Goal: Task Accomplishment & Management: Use online tool/utility

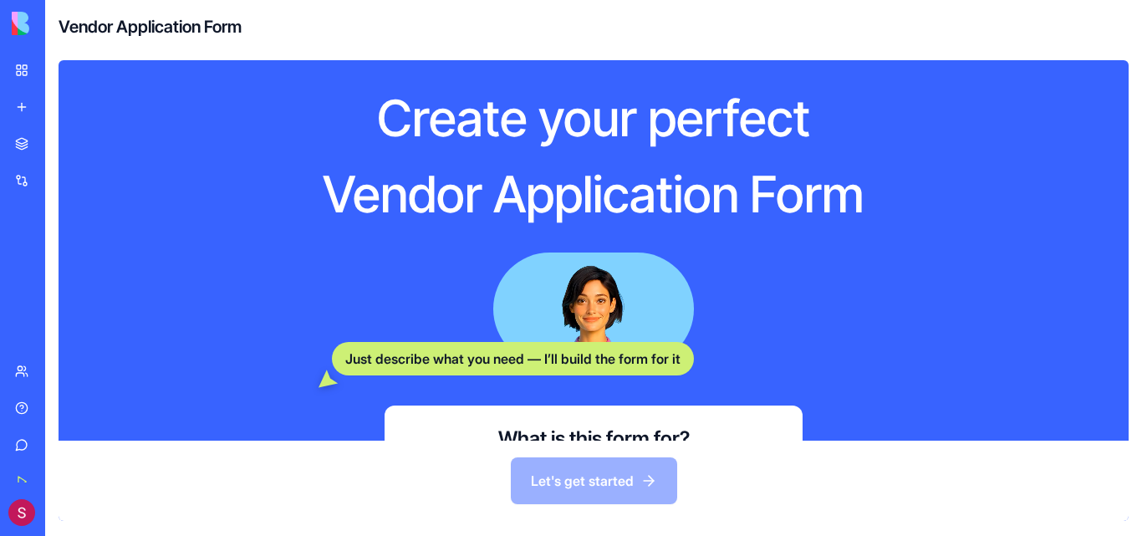
scroll to position [181, 0]
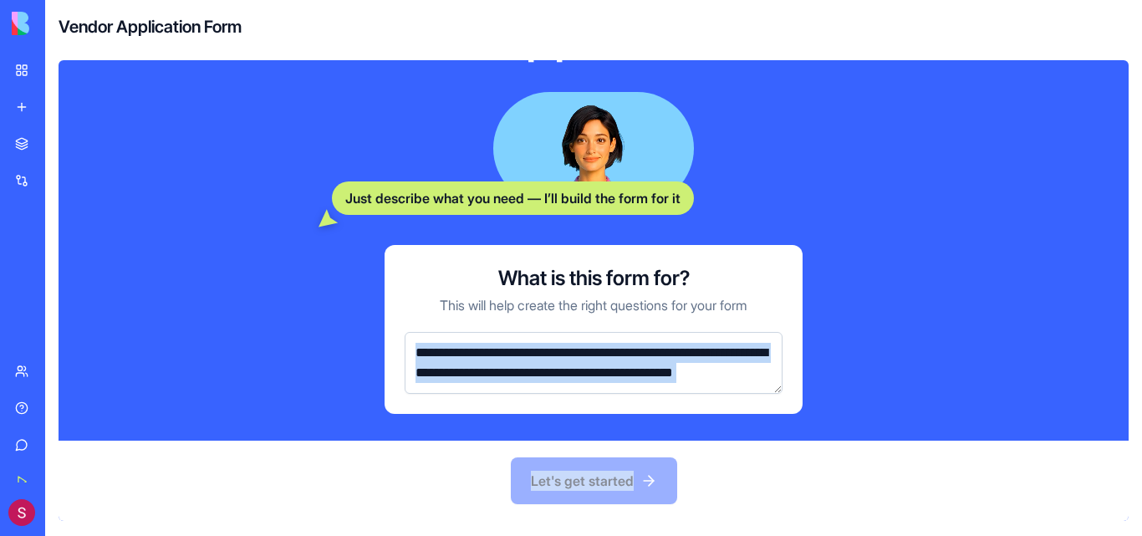
drag, startPoint x: 619, startPoint y: 494, endPoint x: 382, endPoint y: 329, distance: 288.8
click at [382, 329] on div "Create your perfect Vendor Application Form Just describe what you need — I’ll …" at bounding box center [594, 290] width 1070 height 461
click at [243, 472] on div "Let's get started" at bounding box center [594, 481] width 1070 height 80
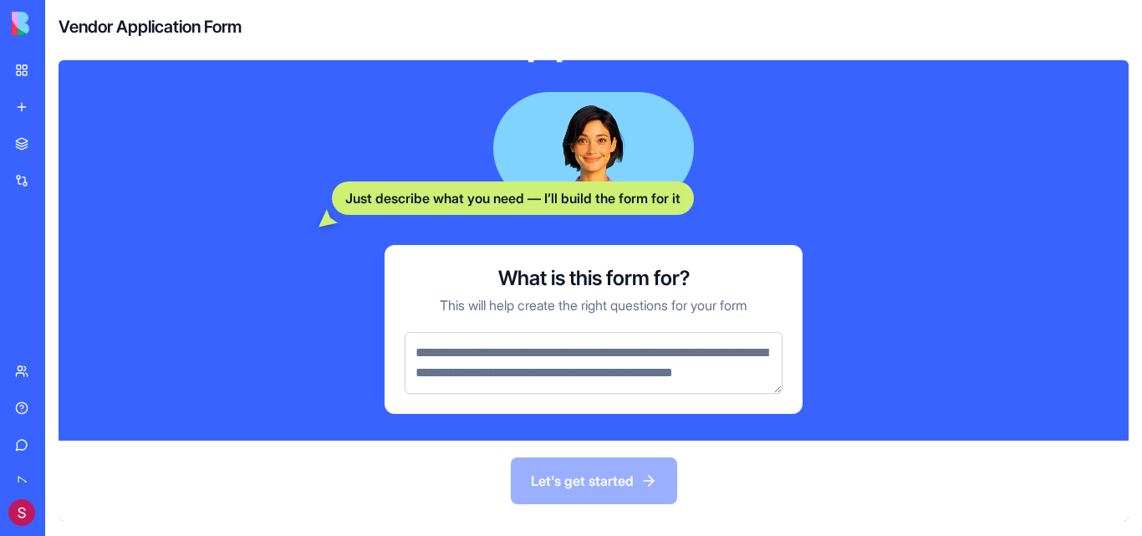
click at [523, 302] on div "What is this form for? This will help create the right questions for your form" at bounding box center [594, 329] width 418 height 169
click at [495, 332] on textarea at bounding box center [594, 363] width 378 height 62
click at [346, 472] on div "Let's get started" at bounding box center [594, 481] width 1070 height 80
click at [333, 33] on div "Vendor Application Form" at bounding box center [593, 27] width 1097 height 54
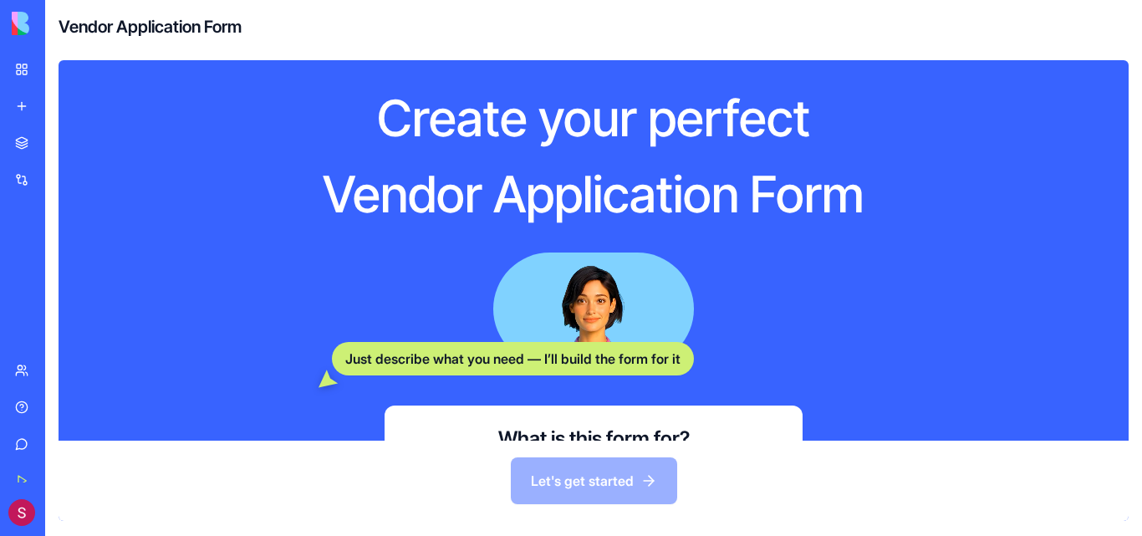
scroll to position [181, 0]
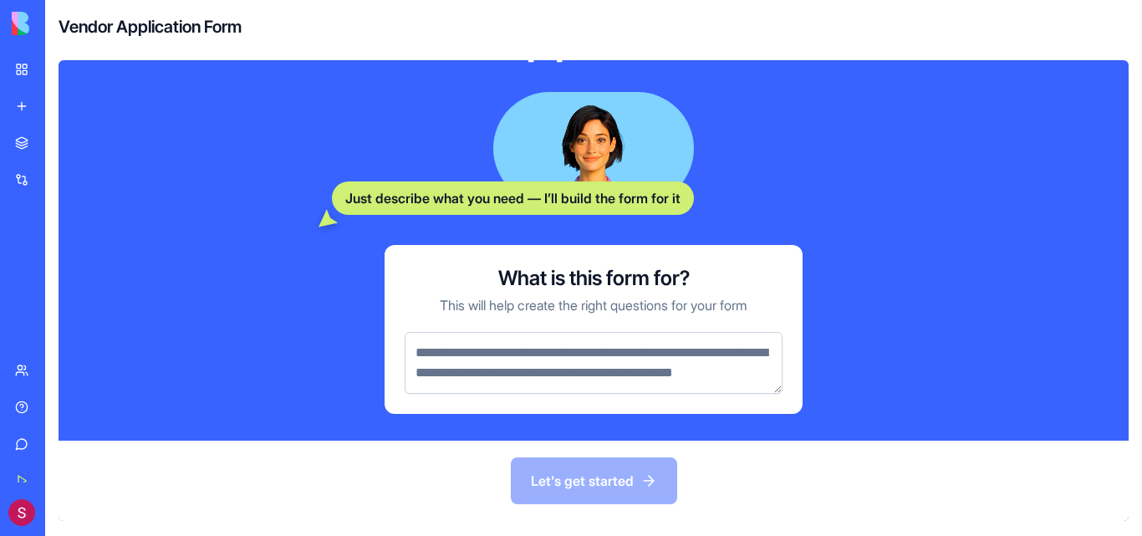
click at [25, 26] on img at bounding box center [64, 23] width 104 height 23
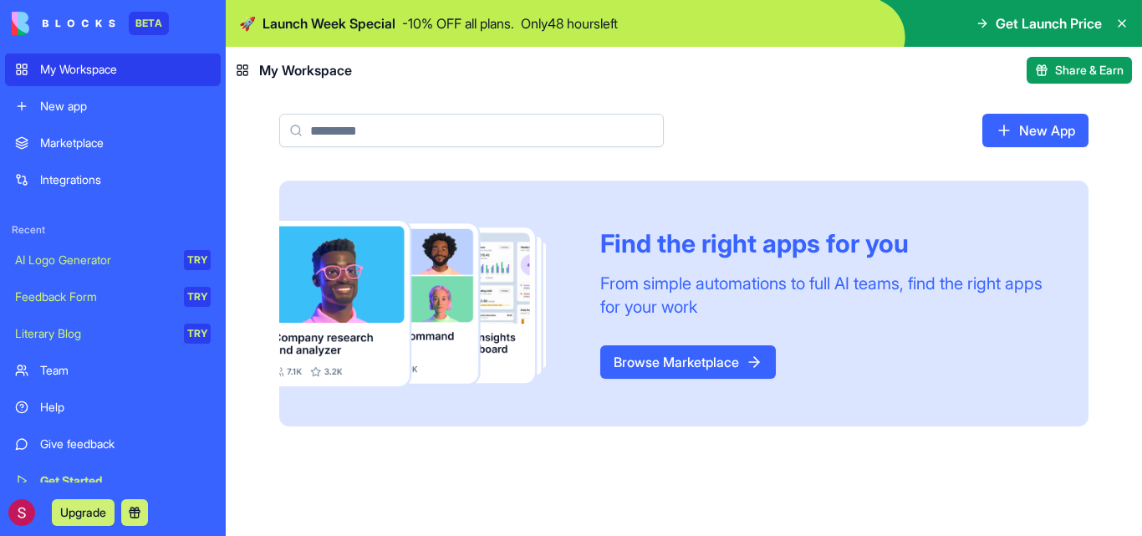
click at [513, 61] on header "My Workspace Share & Earn" at bounding box center [684, 70] width 916 height 47
click at [653, 89] on header "My Workspace Share & Earn" at bounding box center [684, 70] width 916 height 47
click at [1123, 18] on icon at bounding box center [1121, 23] width 13 height 13
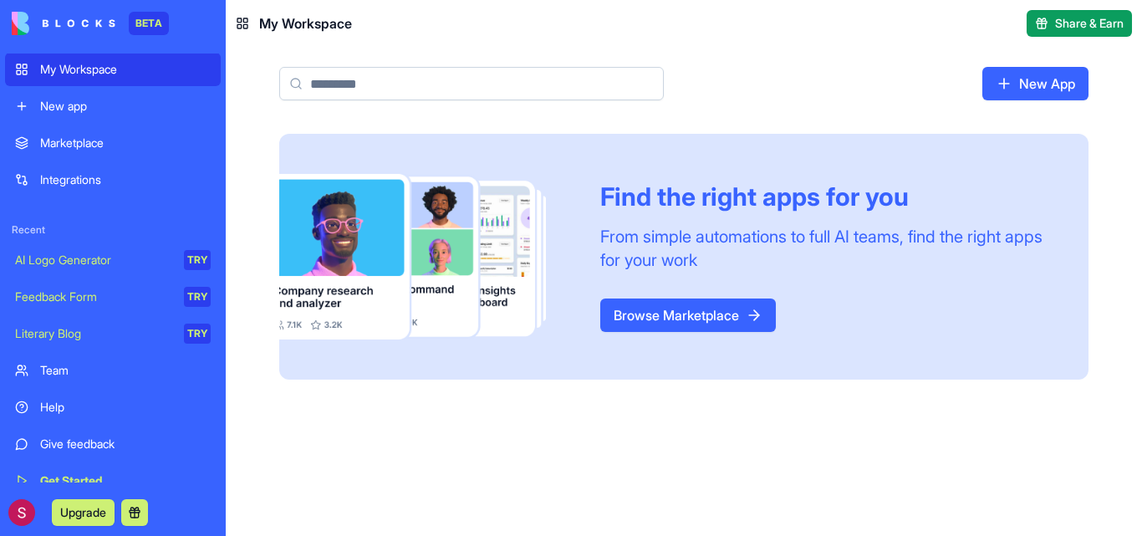
click at [132, 143] on div "Marketplace" at bounding box center [125, 143] width 171 height 17
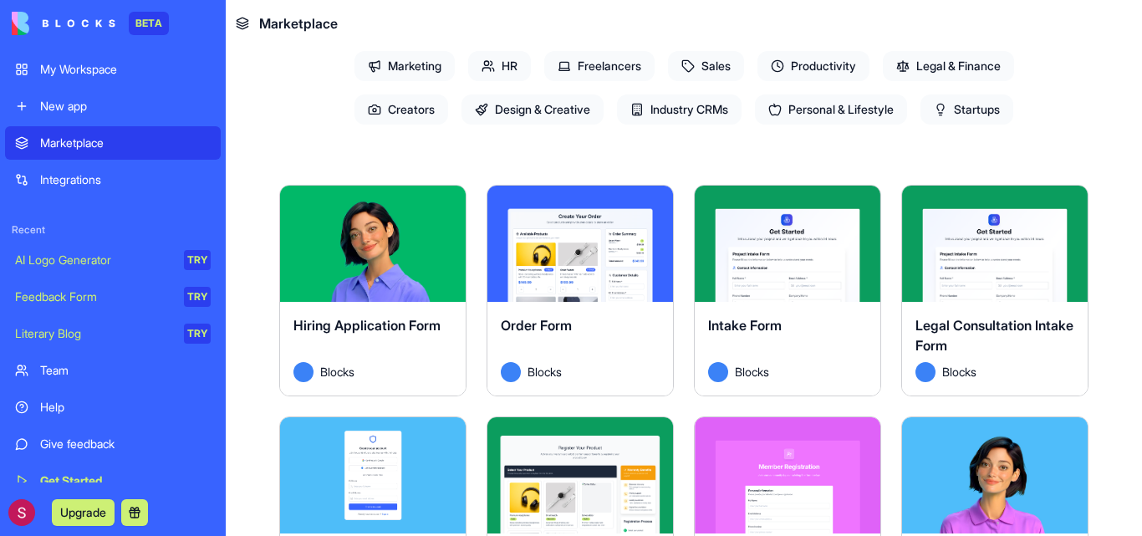
scroll to position [196, 0]
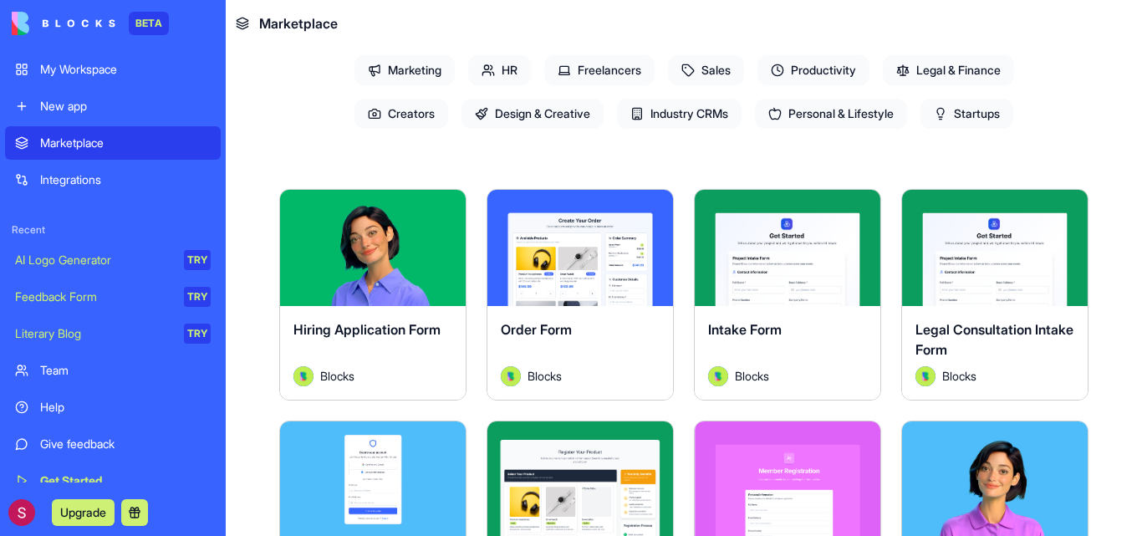
click at [620, 242] on button "Explore" at bounding box center [580, 247] width 125 height 33
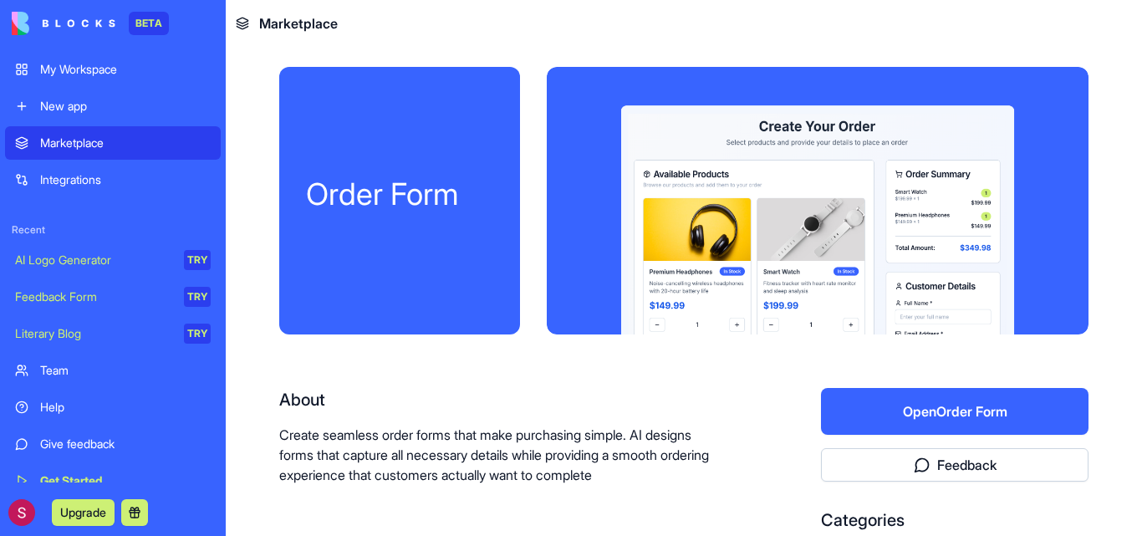
click at [830, 220] on div at bounding box center [818, 201] width 542 height 268
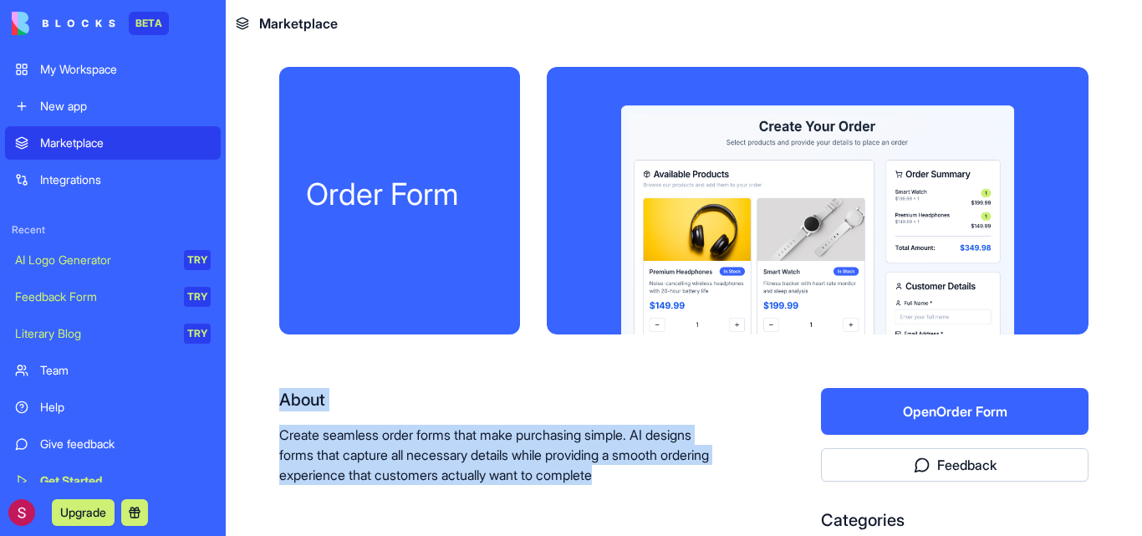
drag, startPoint x: 488, startPoint y: 231, endPoint x: 767, endPoint y: 414, distance: 333.2
click at [767, 414] on div "Order Form About Create seamless order forms that make purchasing simple. AI de…" at bounding box center [683, 393] width 809 height 652
click at [767, 414] on div "About Create seamless order forms that make purchasing simple. AI designs forms…" at bounding box center [683, 500] width 809 height 224
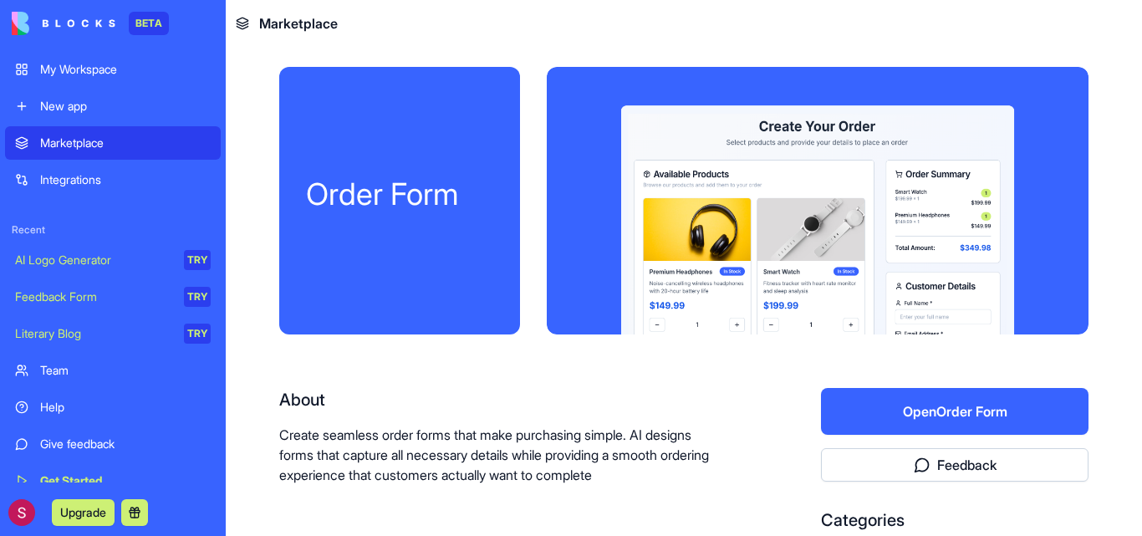
click at [916, 413] on button "Open Order Form" at bounding box center [955, 411] width 268 height 47
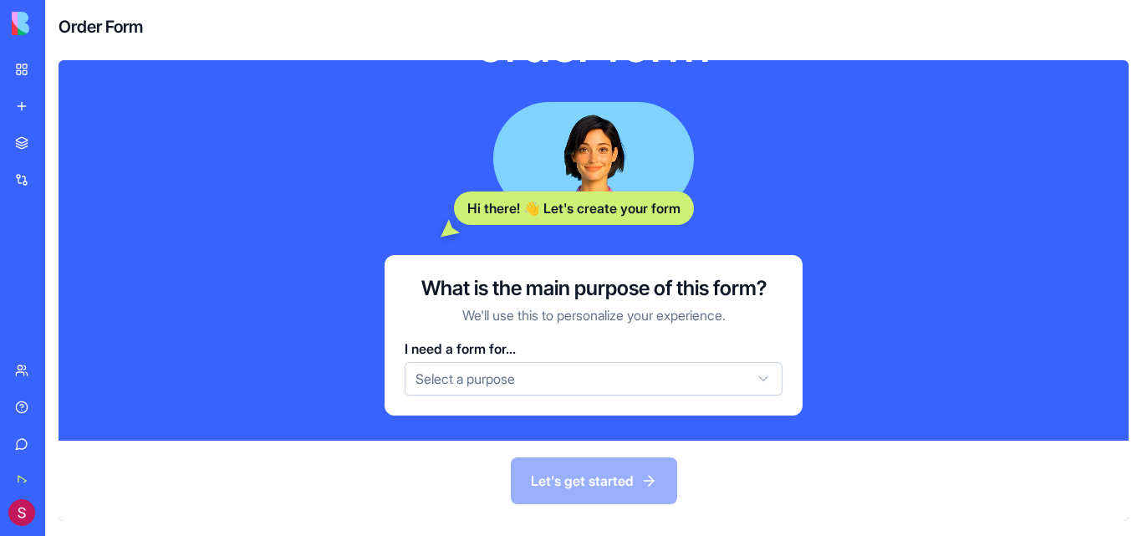
scroll to position [139, 0]
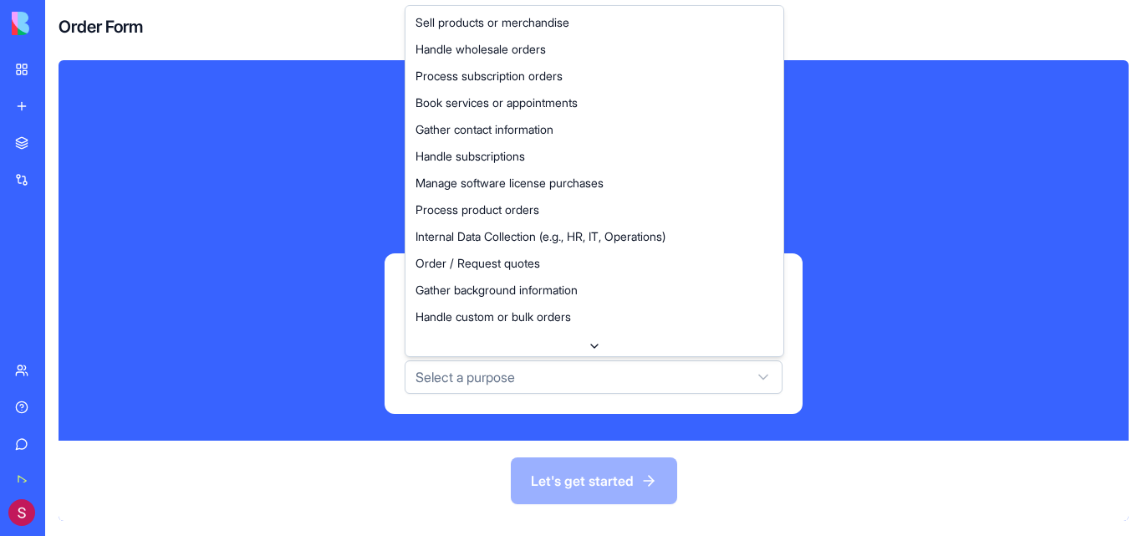
click at [691, 393] on html "BETA My Workspace New app Marketplace Integrations Recent AI Logo Generator TRY…" at bounding box center [571, 268] width 1142 height 536
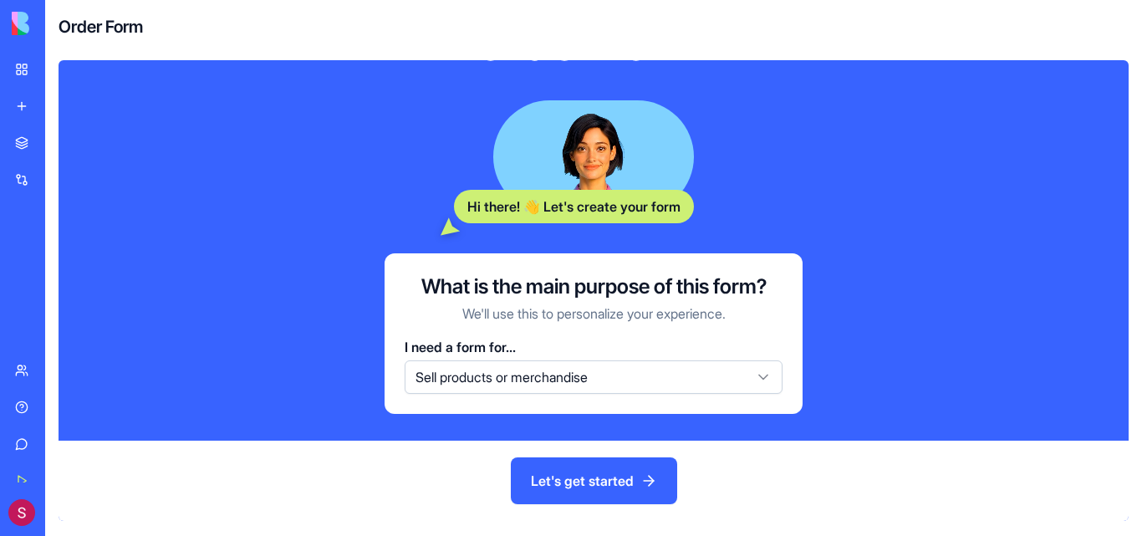
click at [552, 477] on button "Let's get started" at bounding box center [594, 480] width 166 height 47
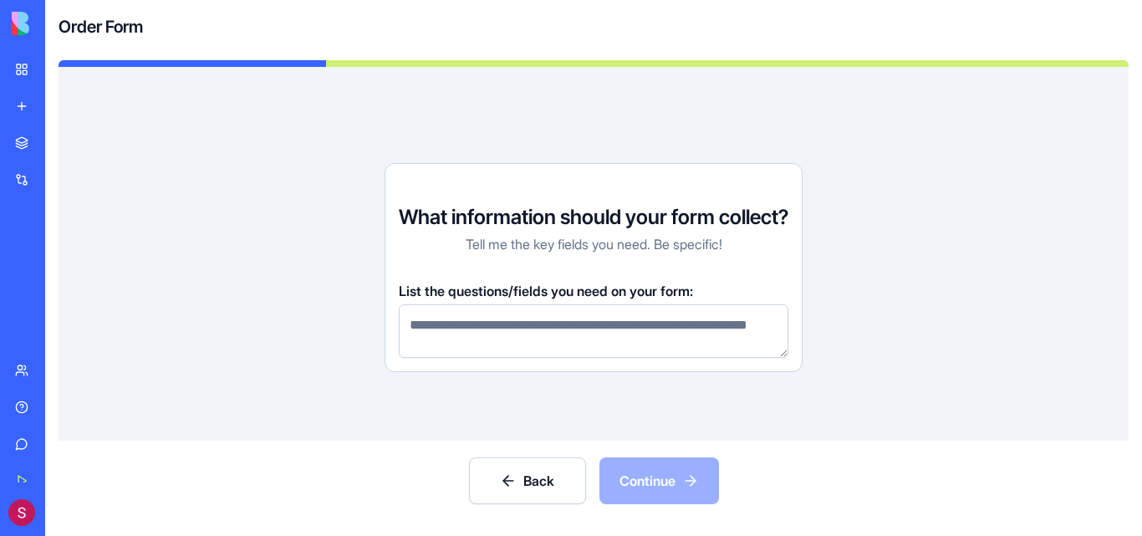
click at [593, 346] on textarea at bounding box center [594, 331] width 390 height 54
click at [72, 154] on link "Marketplace" at bounding box center [38, 142] width 67 height 33
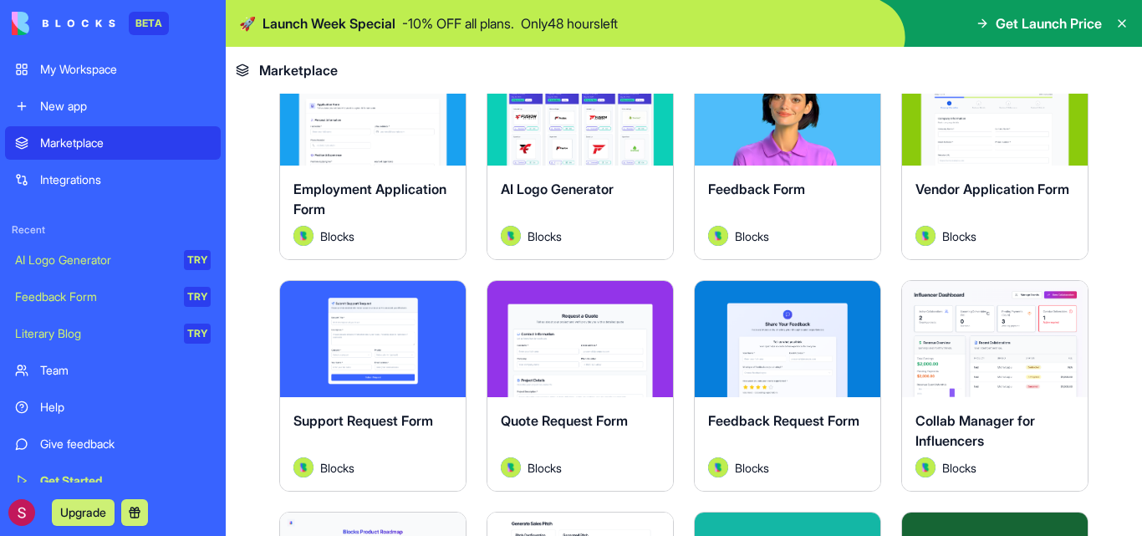
scroll to position [898, 0]
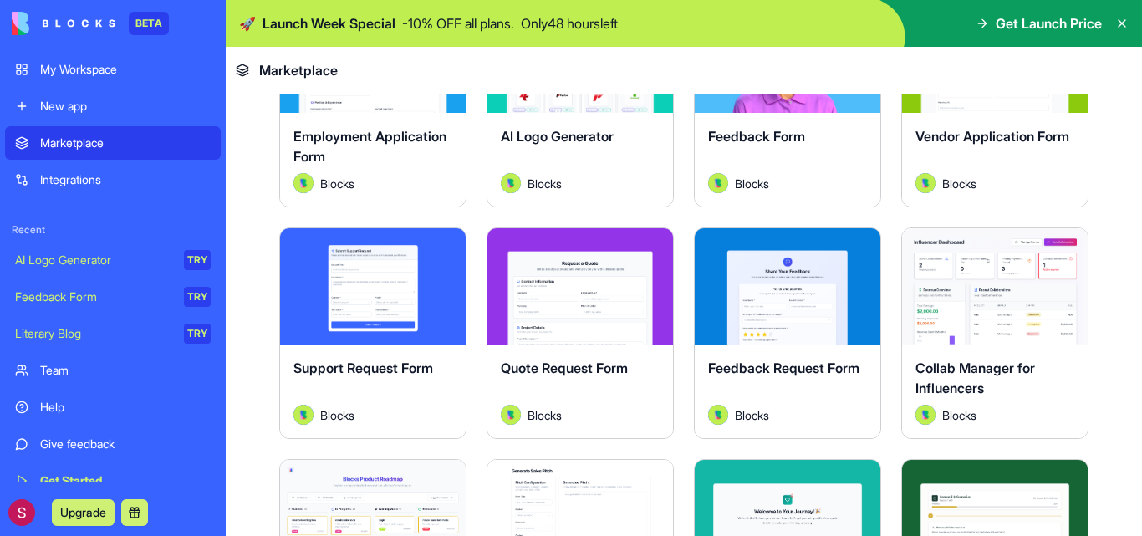
click at [952, 360] on span "Collab Manager for Influencers" at bounding box center [976, 378] width 120 height 37
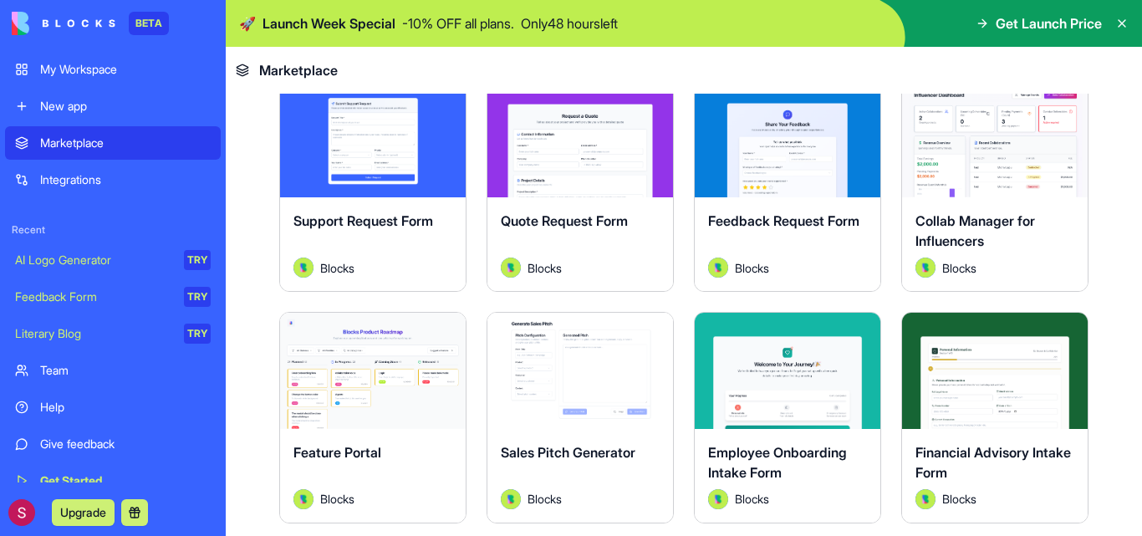
scroll to position [1046, 0]
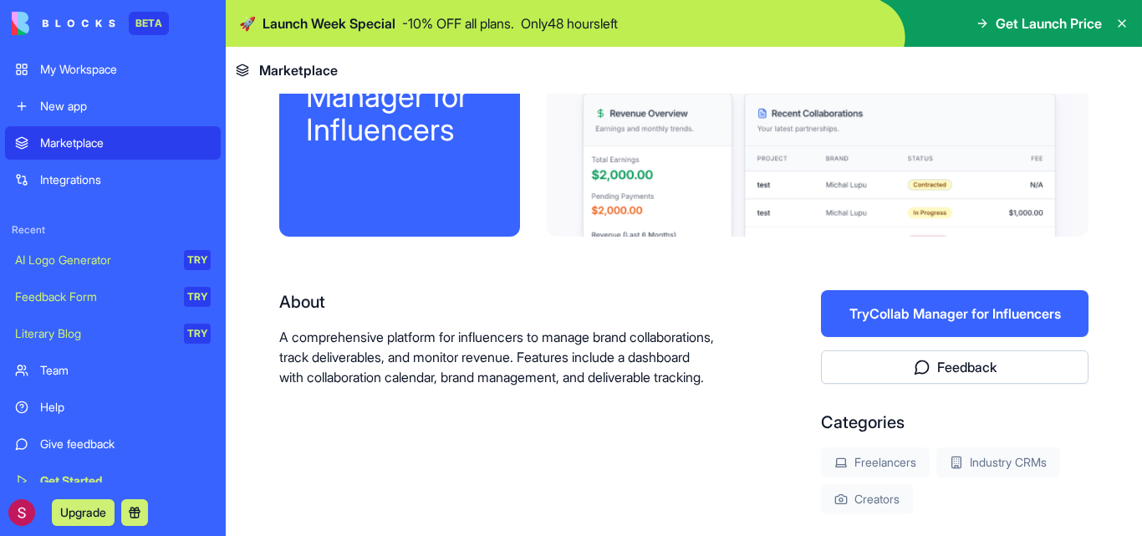
scroll to position [144, 0]
click at [798, 181] on div at bounding box center [818, 104] width 542 height 268
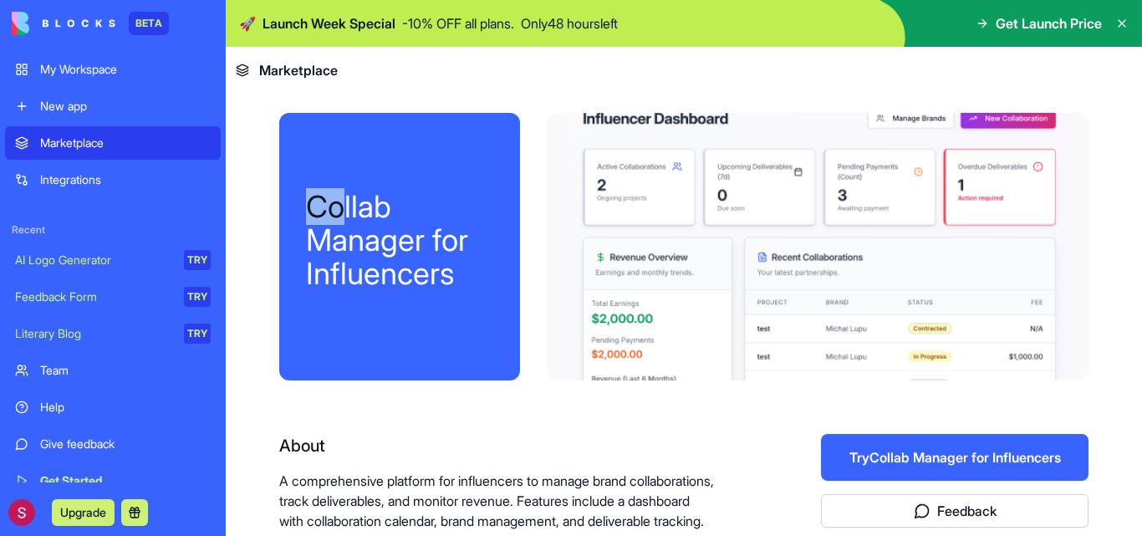
scroll to position [0, 0]
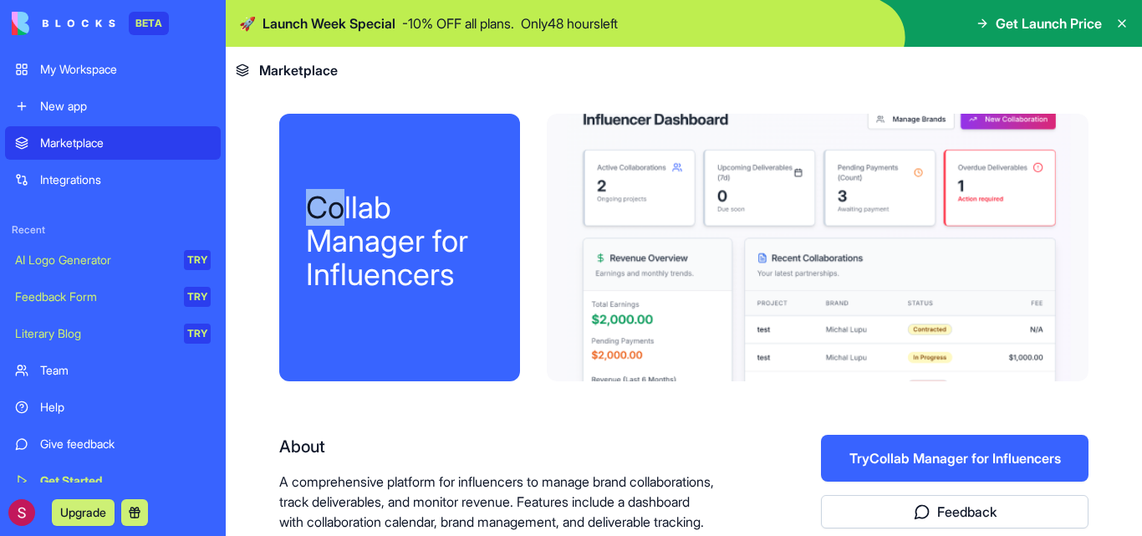
drag, startPoint x: 339, startPoint y: 198, endPoint x: 253, endPoint y: 141, distance: 103.2
click at [253, 141] on div "Collab Manager for Influencers About A comprehensive platform for influencers t…" at bounding box center [684, 440] width 916 height 692
click at [119, 176] on div "Integrations" at bounding box center [125, 179] width 171 height 17
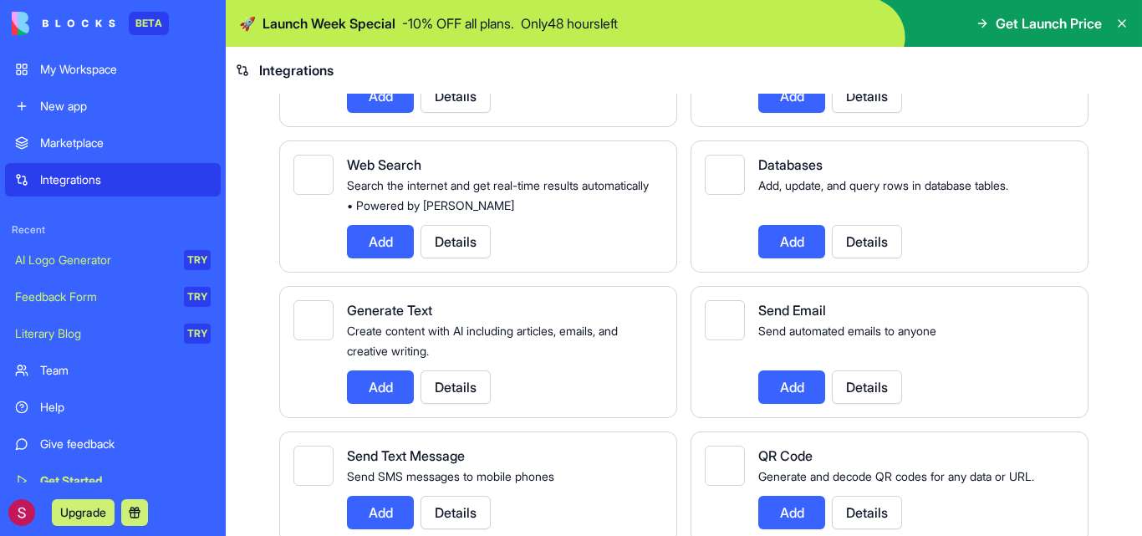
scroll to position [2158, 0]
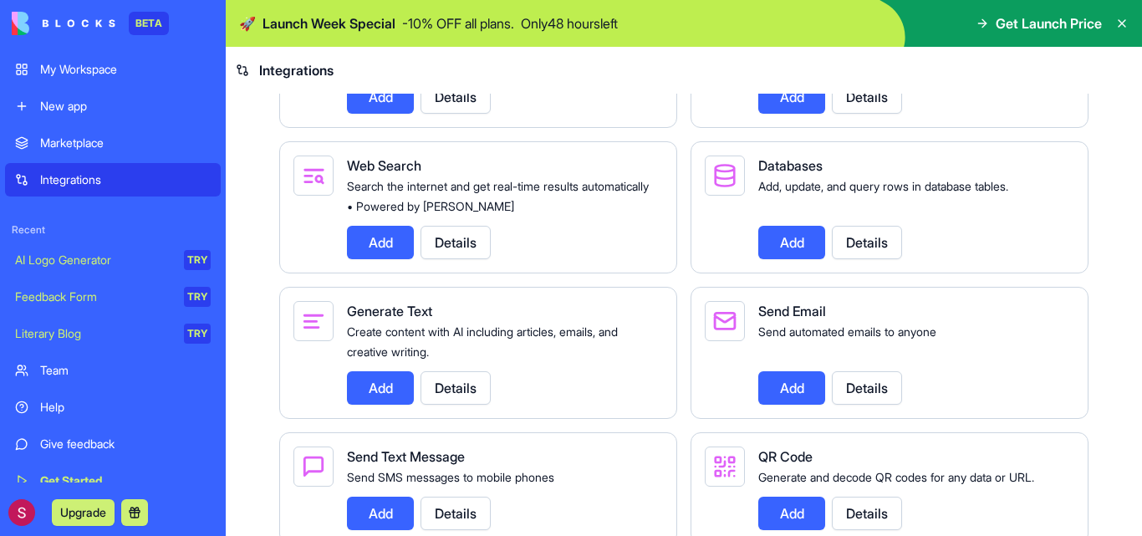
click at [847, 259] on button "Details" at bounding box center [867, 242] width 70 height 33
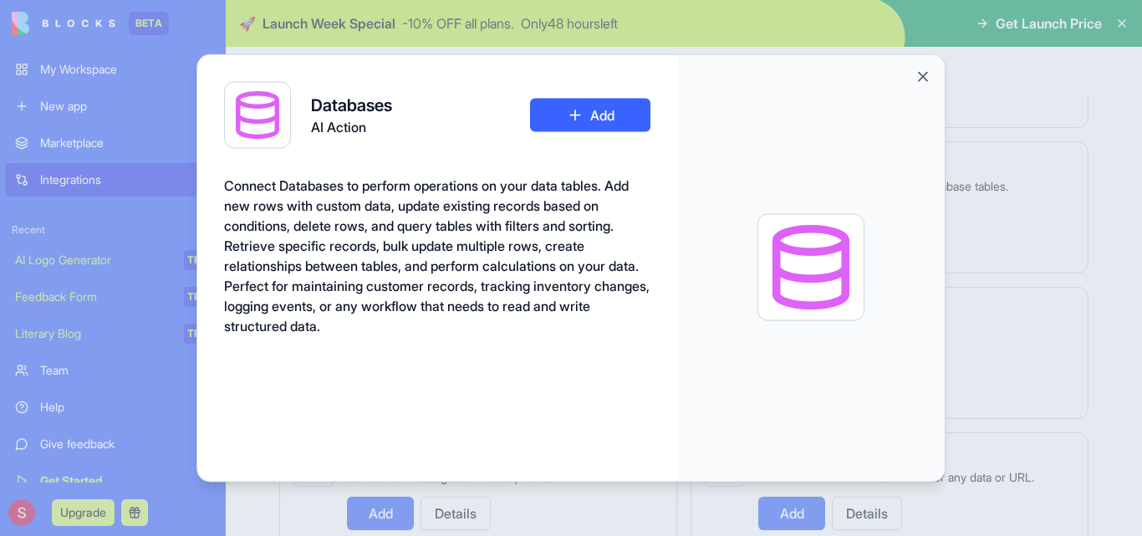
click at [601, 107] on button "Add" at bounding box center [590, 114] width 120 height 33
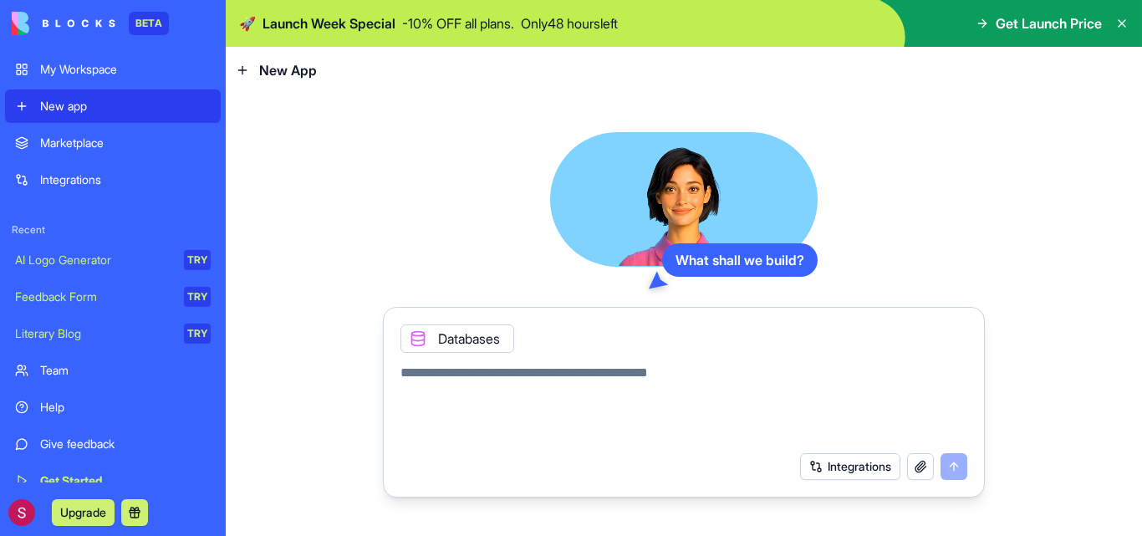
click at [1123, 21] on icon at bounding box center [1121, 23] width 13 height 13
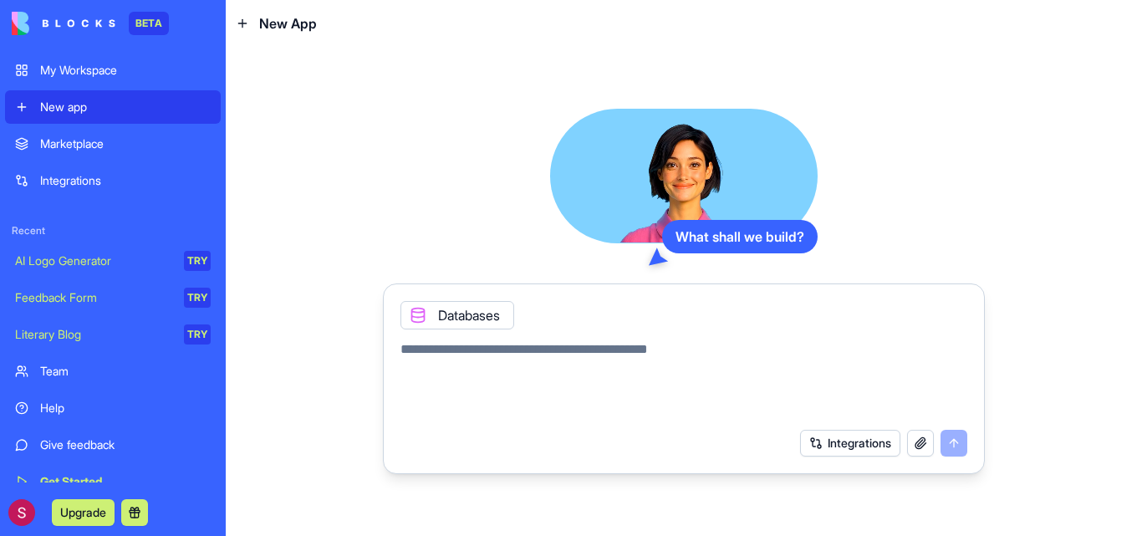
click at [139, 114] on div "New app" at bounding box center [125, 107] width 171 height 17
click at [247, 22] on icon at bounding box center [242, 23] width 13 height 13
click at [80, 59] on link "My Workspace" at bounding box center [113, 70] width 216 height 33
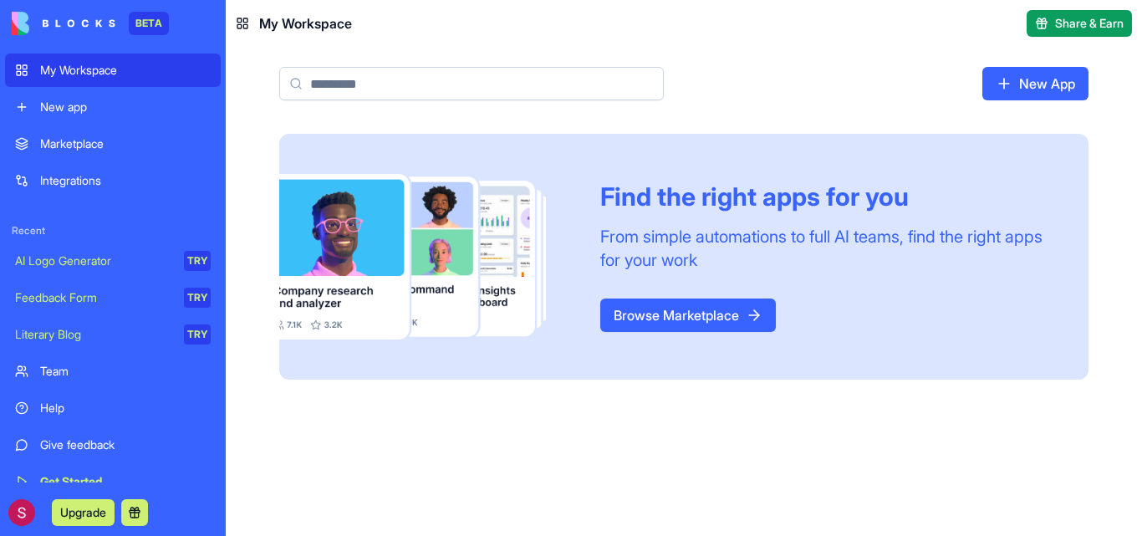
click at [996, 72] on link "New App" at bounding box center [1035, 83] width 106 height 33
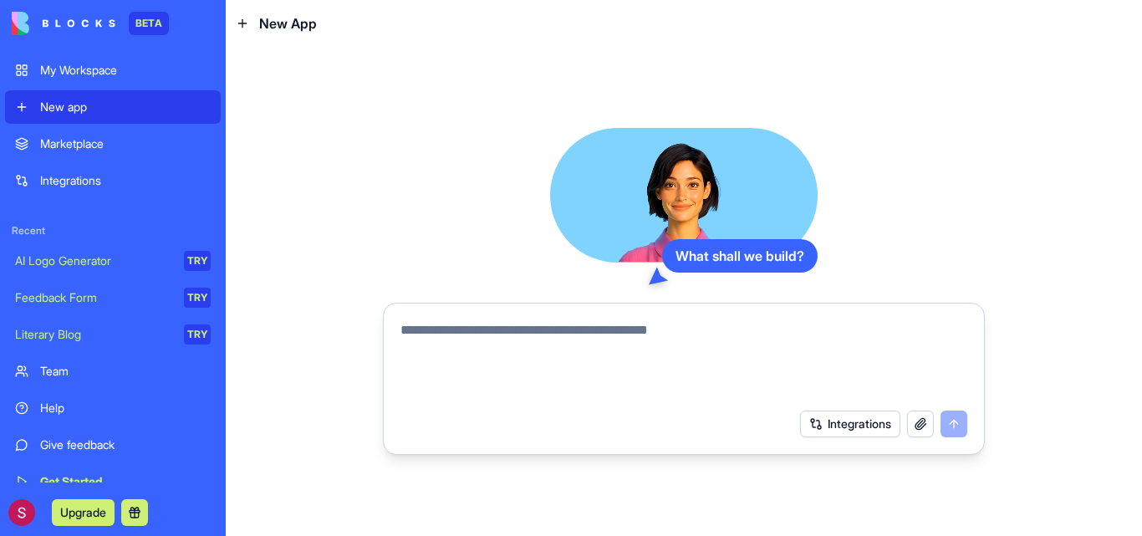
click at [591, 345] on textarea at bounding box center [683, 360] width 567 height 80
click at [715, 339] on textarea at bounding box center [683, 360] width 567 height 80
